Goal: Transaction & Acquisition: Purchase product/service

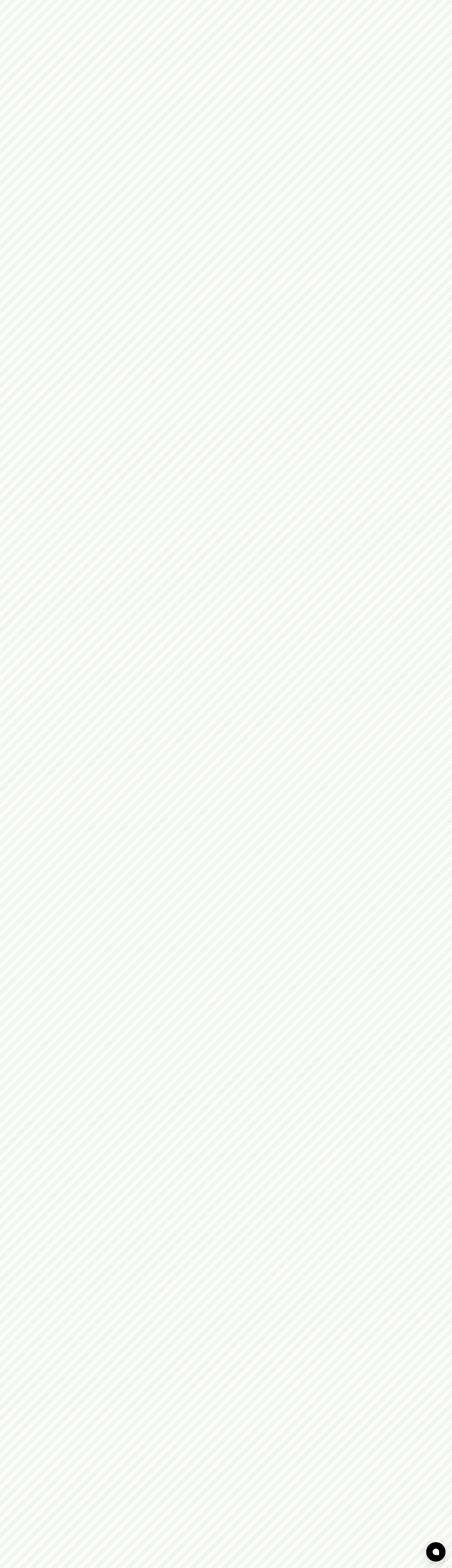
click at [21, 0] on html at bounding box center [226, 0] width 452 height 0
click at [440, 0] on html at bounding box center [226, 0] width 452 height 0
click at [355, 0] on html at bounding box center [226, 0] width 452 height 0
click at [1, 0] on html at bounding box center [226, 0] width 452 height 0
